Goal: Information Seeking & Learning: Learn about a topic

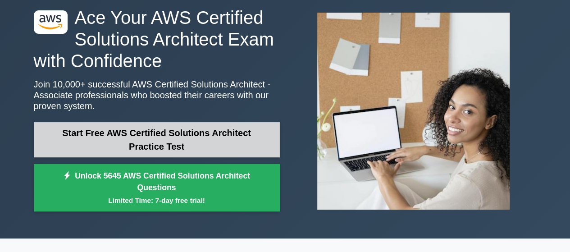
click at [176, 145] on link "Start Free AWS Certified Solutions Architect Practice Test" at bounding box center [157, 139] width 246 height 35
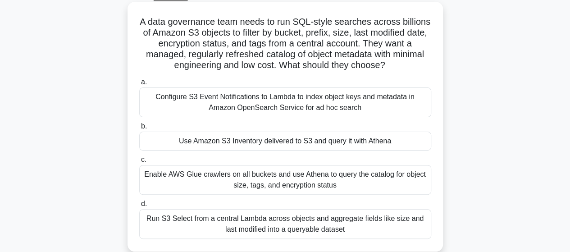
scroll to position [45, 0]
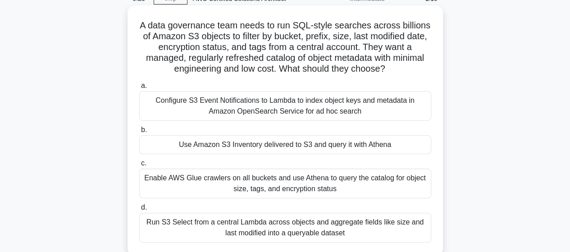
click at [261, 109] on div "Configure S3 Event Notifications to Lambda to index object keys and metadata in…" at bounding box center [285, 106] width 292 height 30
click at [139, 89] on input "a. Configure S3 Event Notifications to Lambda to index object keys and metadata…" at bounding box center [139, 86] width 0 height 6
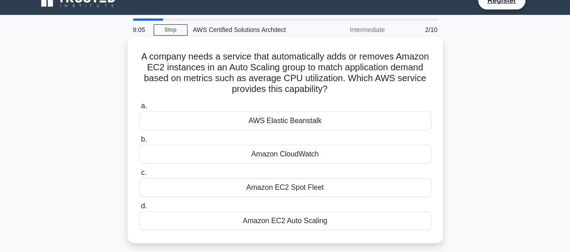
scroll to position [0, 0]
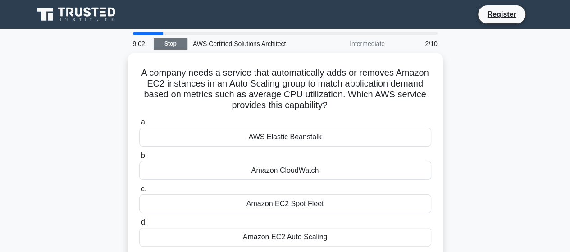
click at [177, 47] on link "Stop" at bounding box center [171, 43] width 34 height 11
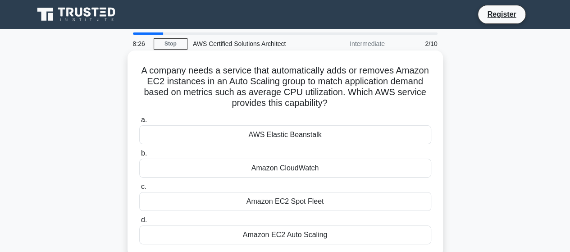
scroll to position [45, 0]
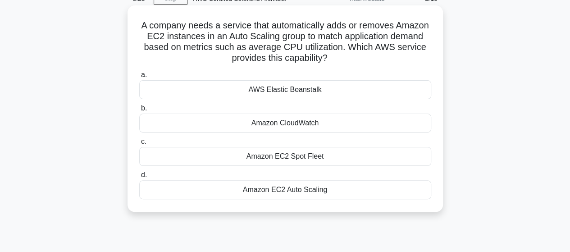
click at [295, 191] on div "Amazon EC2 Auto Scaling" at bounding box center [285, 189] width 292 height 19
click at [139, 178] on input "d. Amazon EC2 Auto Scaling" at bounding box center [139, 175] width 0 height 6
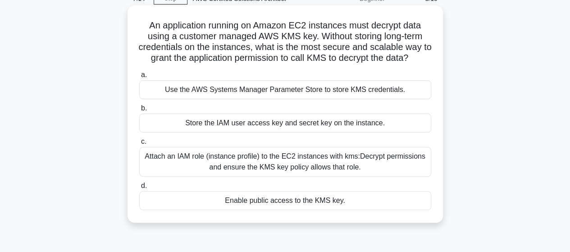
click at [370, 166] on div "Attach an IAM role (instance profile) to the EC2 instances with kms:Decrypt per…" at bounding box center [285, 162] width 292 height 30
click at [139, 145] on input "c. Attach an IAM role (instance profile) to the EC2 instances with kms:Decrypt …" at bounding box center [139, 142] width 0 height 6
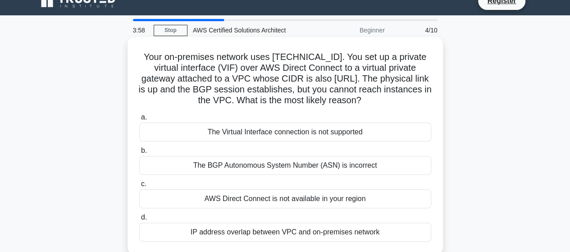
scroll to position [0, 0]
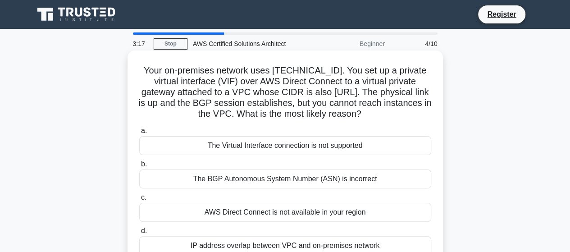
click at [194, 171] on div "The BGP Autonomous System Number (ASN) is incorrect" at bounding box center [285, 178] width 292 height 19
click at [139, 167] on input "b. The BGP Autonomous System Number (ASN) is incorrect" at bounding box center [139, 164] width 0 height 6
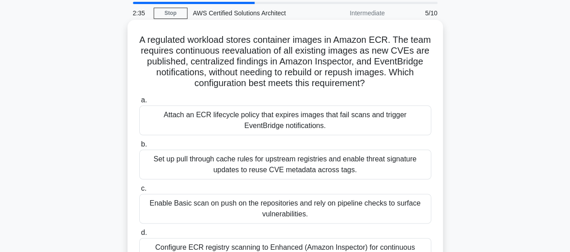
scroll to position [45, 0]
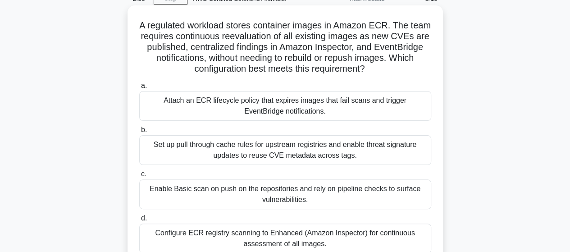
click at [227, 187] on div "Enable Basic scan on push on the repositories and rely on pipeline checks to su…" at bounding box center [285, 194] width 292 height 30
click at [139, 177] on input "c. Enable Basic scan on push on the repositories and rely on pipeline checks to…" at bounding box center [139, 174] width 0 height 6
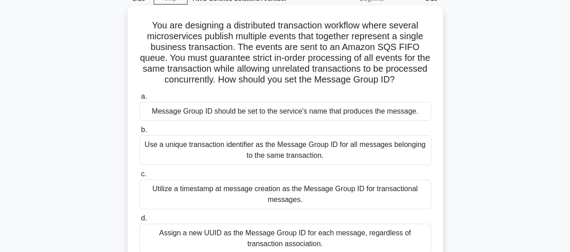
click at [211, 230] on div "Assign a new UUID as the Message Group ID for each message, regardless of trans…" at bounding box center [285, 238] width 292 height 30
click at [139, 221] on input "d. Assign a new UUID as the Message Group ID for each message, regardless of tr…" at bounding box center [139, 218] width 0 height 6
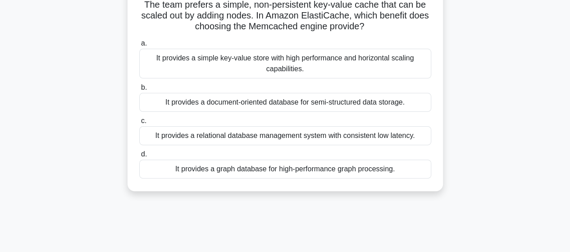
scroll to position [90, 0]
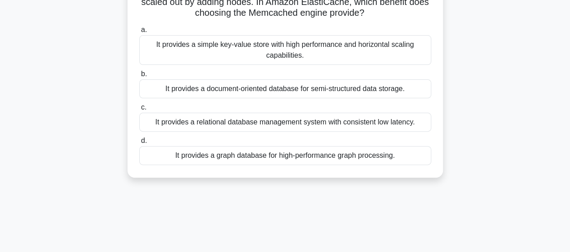
click at [285, 124] on div "It provides a relational database management system with consistent low latency." at bounding box center [285, 122] width 292 height 19
click at [139, 110] on input "c. It provides a relational database management system with consistent low late…" at bounding box center [139, 107] width 0 height 6
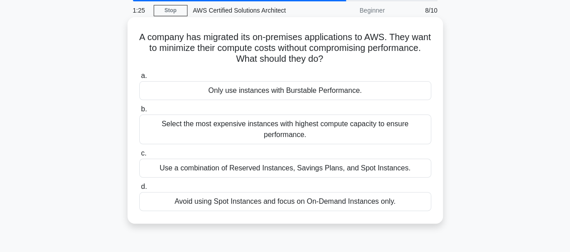
scroll to position [0, 0]
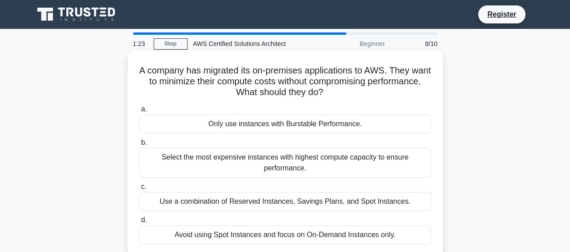
click at [330, 201] on div "Use a combination of Reserved Instances, Savings Plans, and Spot Instances." at bounding box center [285, 201] width 292 height 19
click at [139, 190] on input "c. Use a combination of Reserved Instances, Savings Plans, and Spot Instances." at bounding box center [139, 187] width 0 height 6
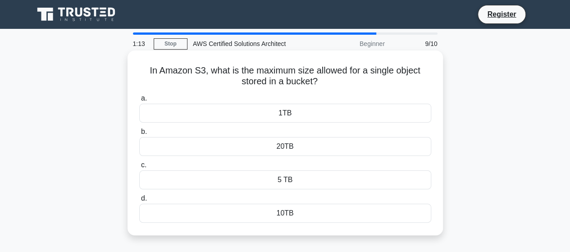
click at [290, 181] on div "5 TB" at bounding box center [285, 179] width 292 height 19
click at [139, 168] on input "c. 5 TB" at bounding box center [139, 165] width 0 height 6
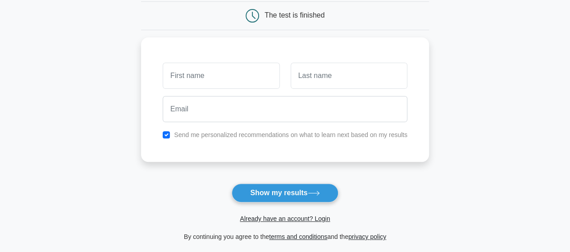
scroll to position [90, 0]
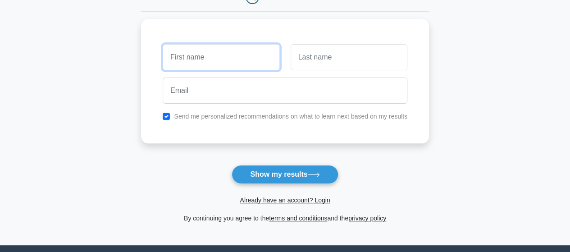
scroll to position [180, 0]
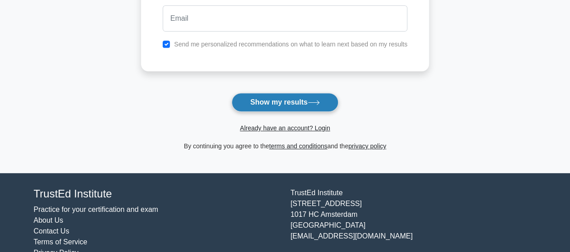
click at [282, 106] on button "Show my results" at bounding box center [284, 102] width 106 height 19
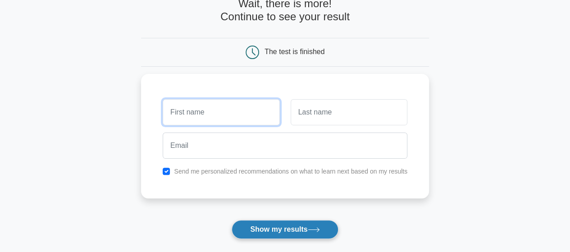
scroll to position [39, 0]
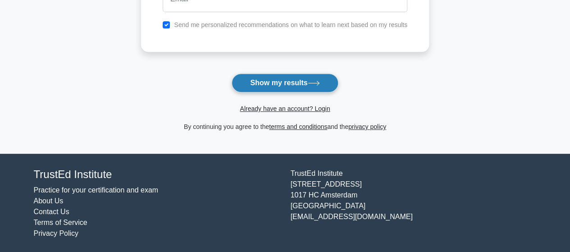
click at [306, 81] on button "Show my results" at bounding box center [284, 82] width 106 height 19
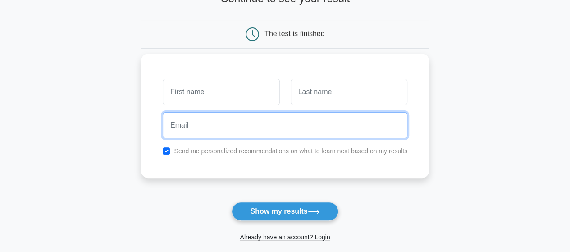
click at [306, 81] on div "Send me personalized recommendations on what to learn next based on my results" at bounding box center [285, 116] width 288 height 124
